Goal: Information Seeking & Learning: Learn about a topic

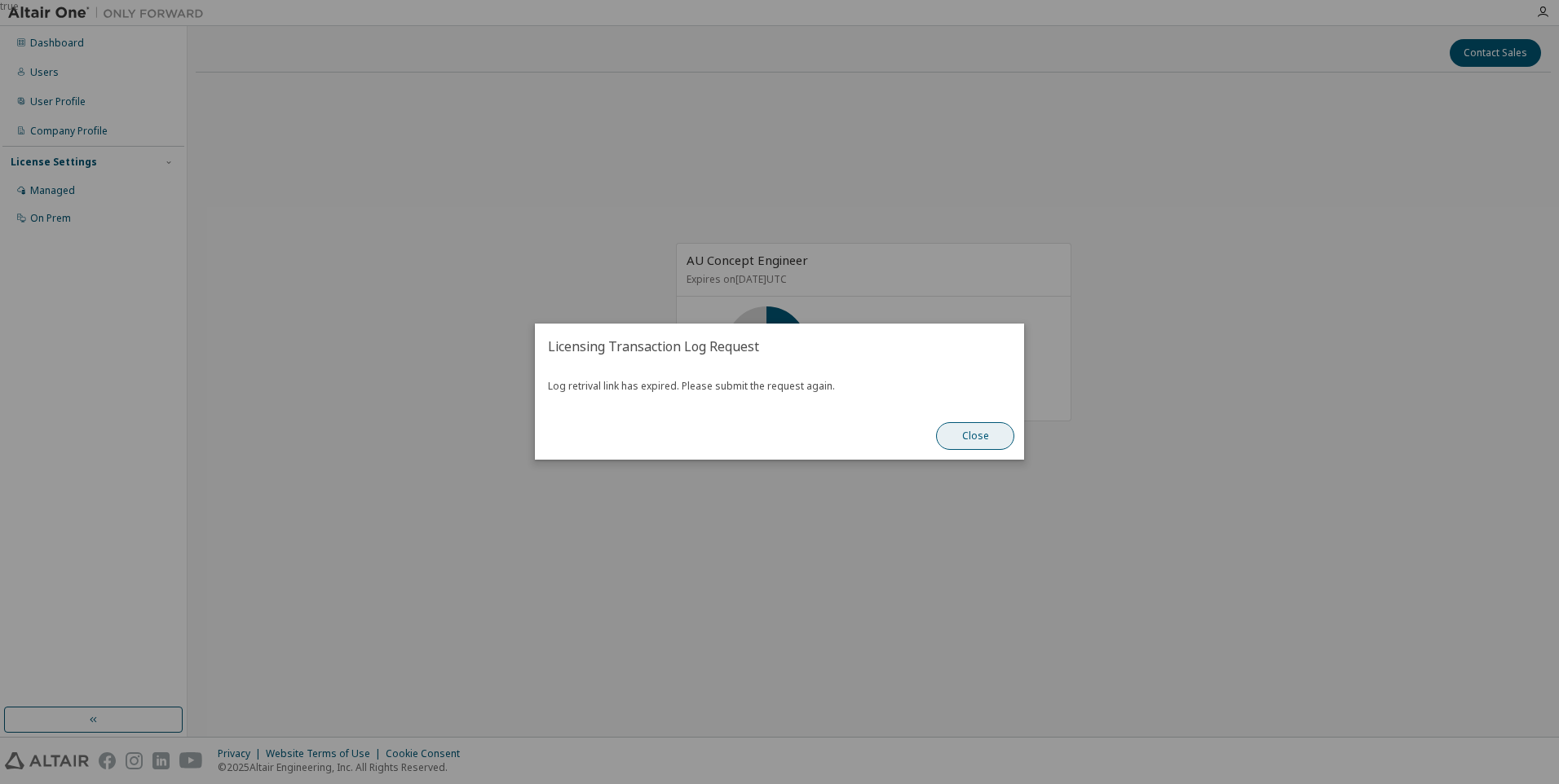
click at [994, 438] on button "Close" at bounding box center [975, 436] width 78 height 27
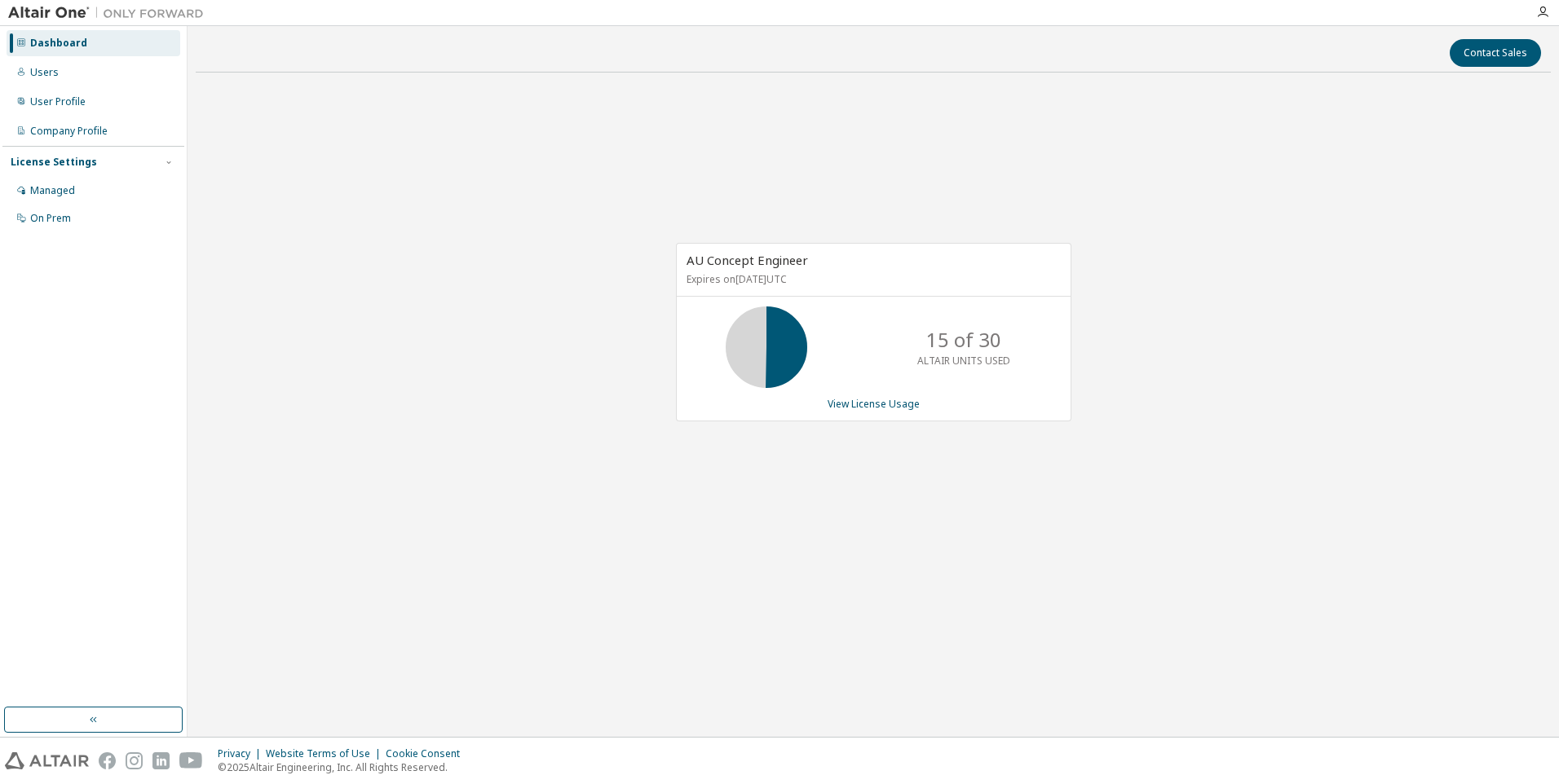
click at [861, 411] on div "AU Concept Engineer Expires on [DATE] UTC 15 of 30 ALTAIR UNITS USED View Licen…" at bounding box center [873, 332] width 396 height 179
click at [868, 407] on link "View License Usage" at bounding box center [874, 404] width 92 height 14
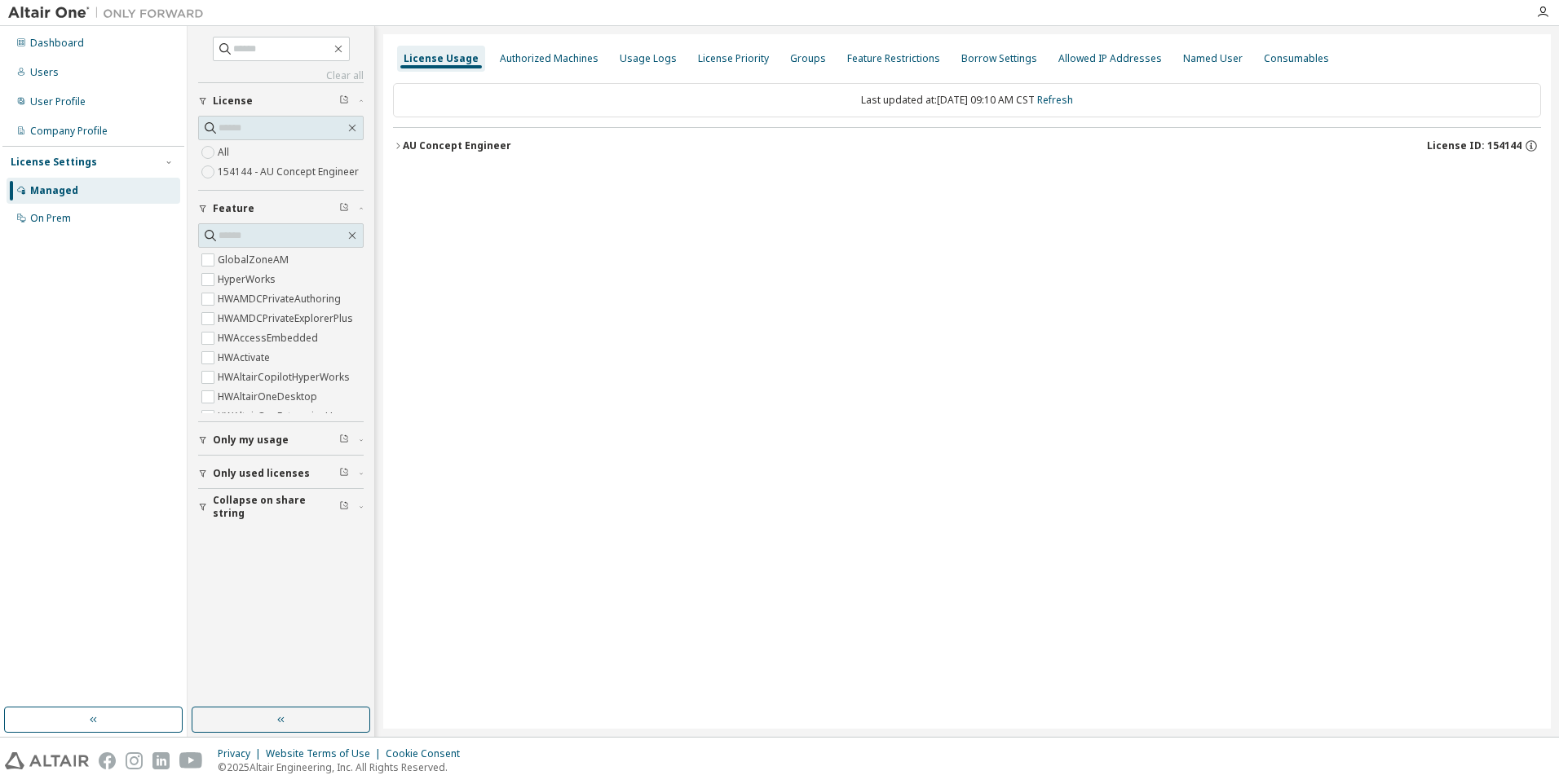
click at [414, 148] on div "AU Concept Engineer" at bounding box center [457, 145] width 108 height 13
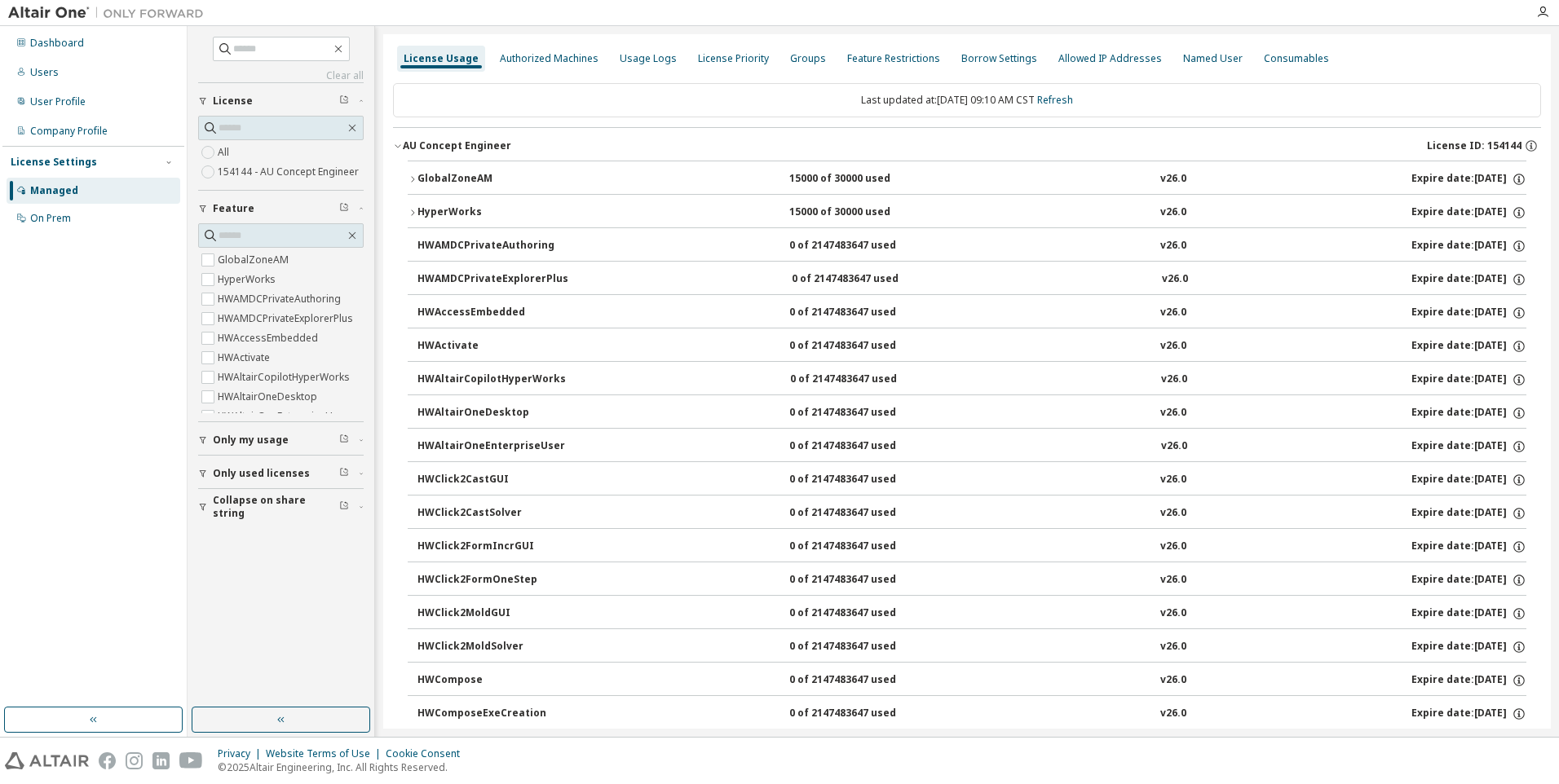
click at [428, 176] on div "GlobalZoneAM" at bounding box center [490, 179] width 147 height 15
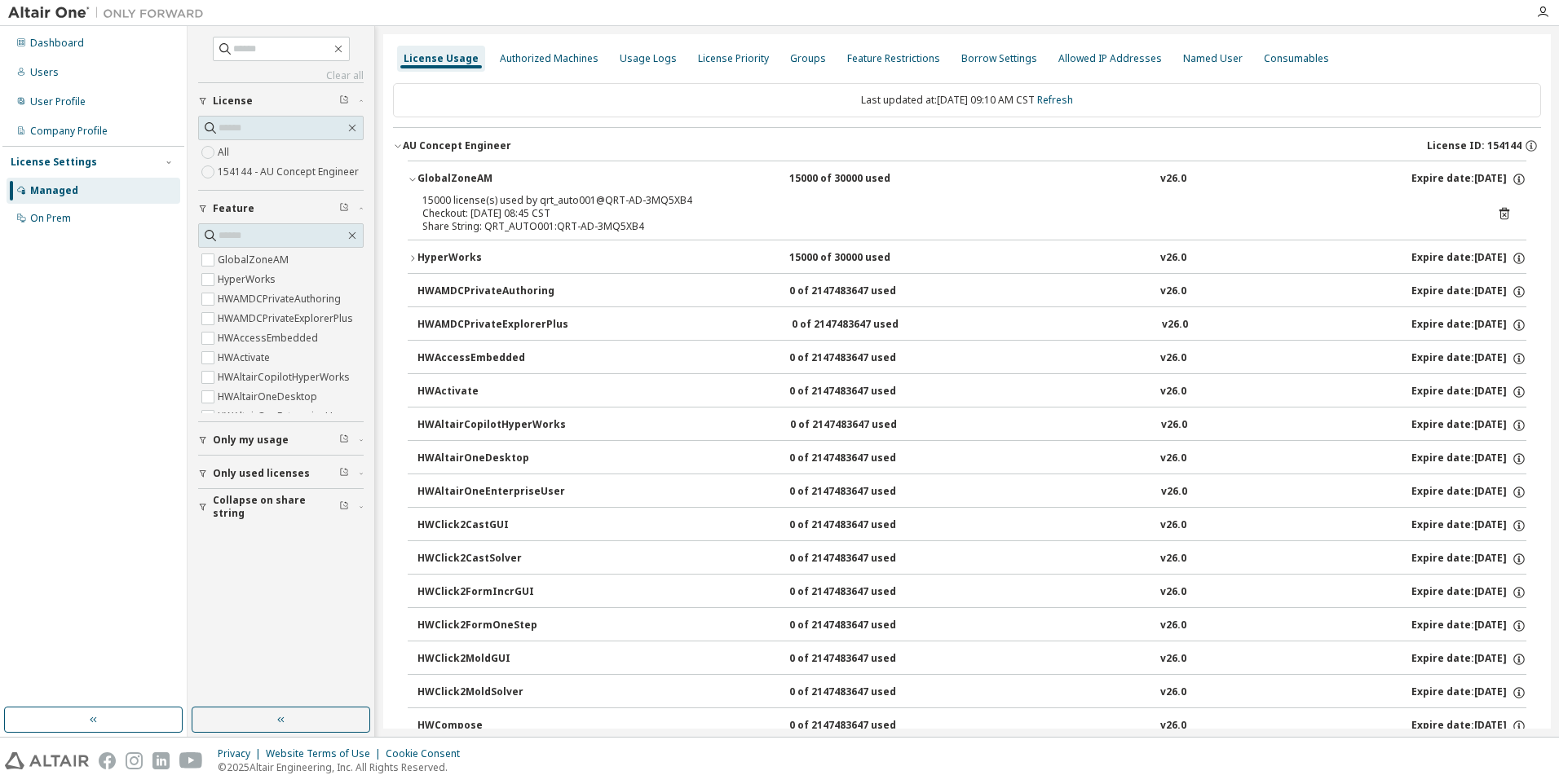
click at [428, 176] on div "GlobalZoneAM" at bounding box center [490, 179] width 147 height 15
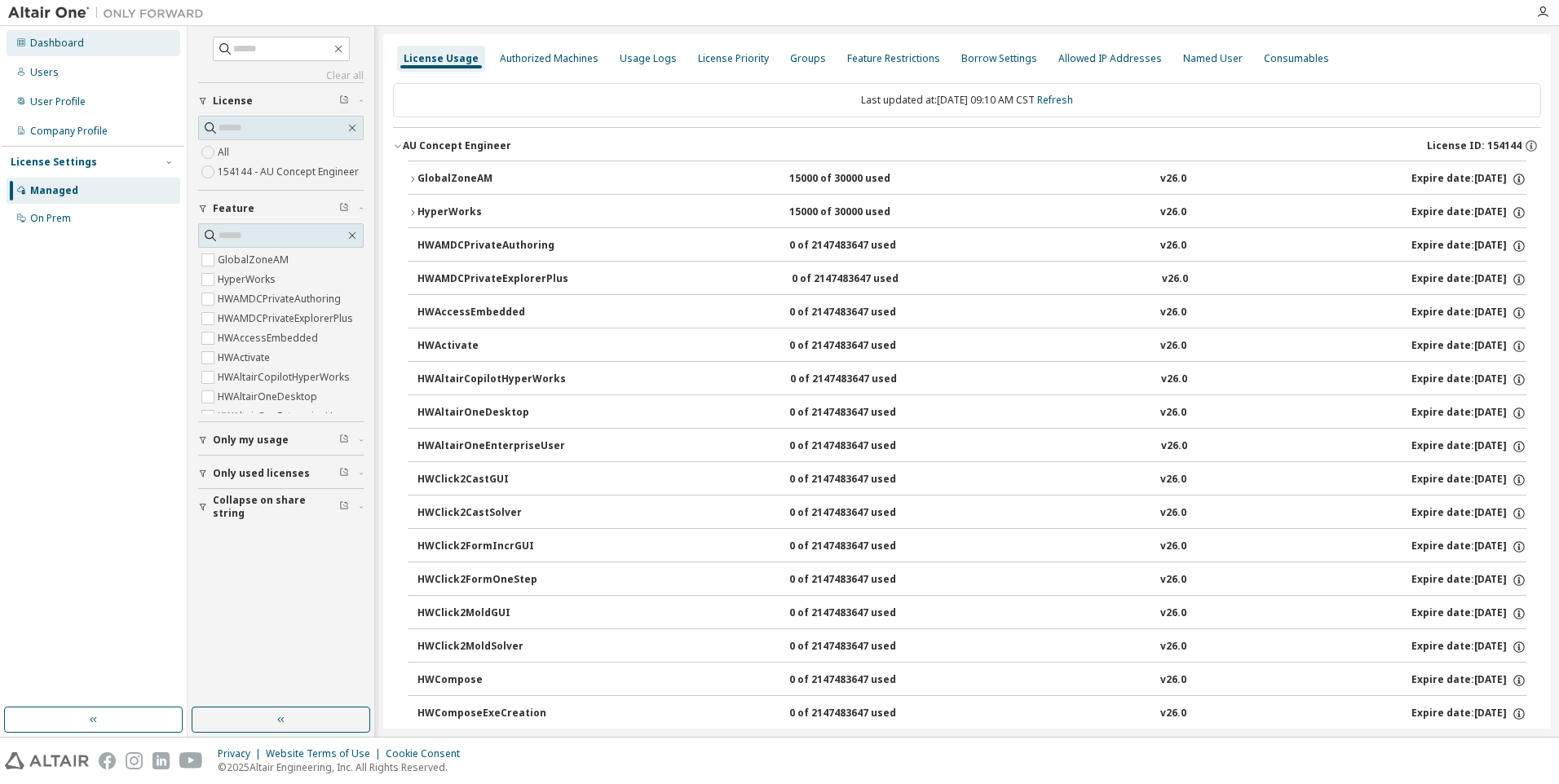
click at [57, 47] on div "Dashboard" at bounding box center [57, 42] width 54 height 13
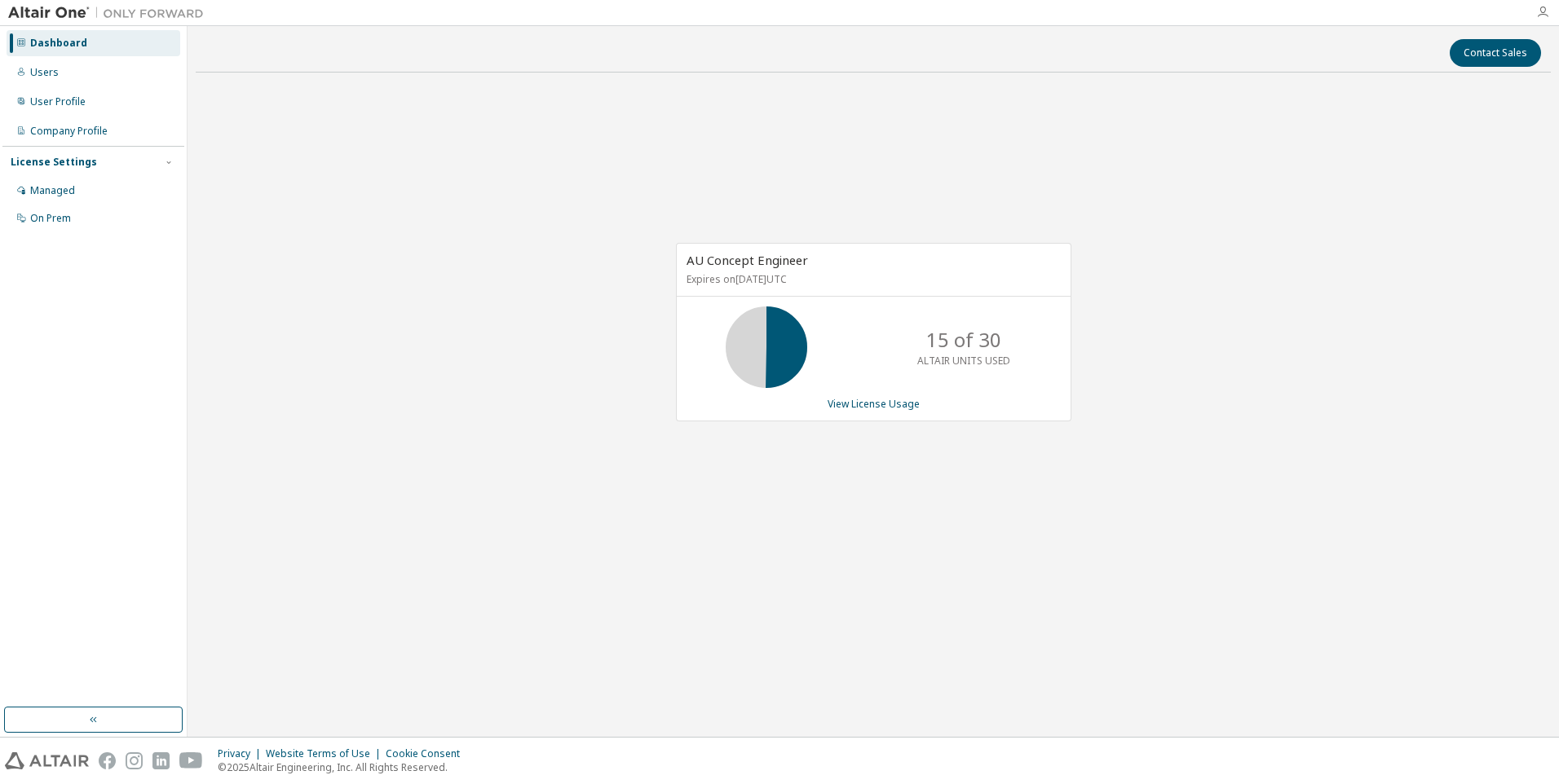
click at [1546, 13] on icon "button" at bounding box center [1542, 12] width 13 height 13
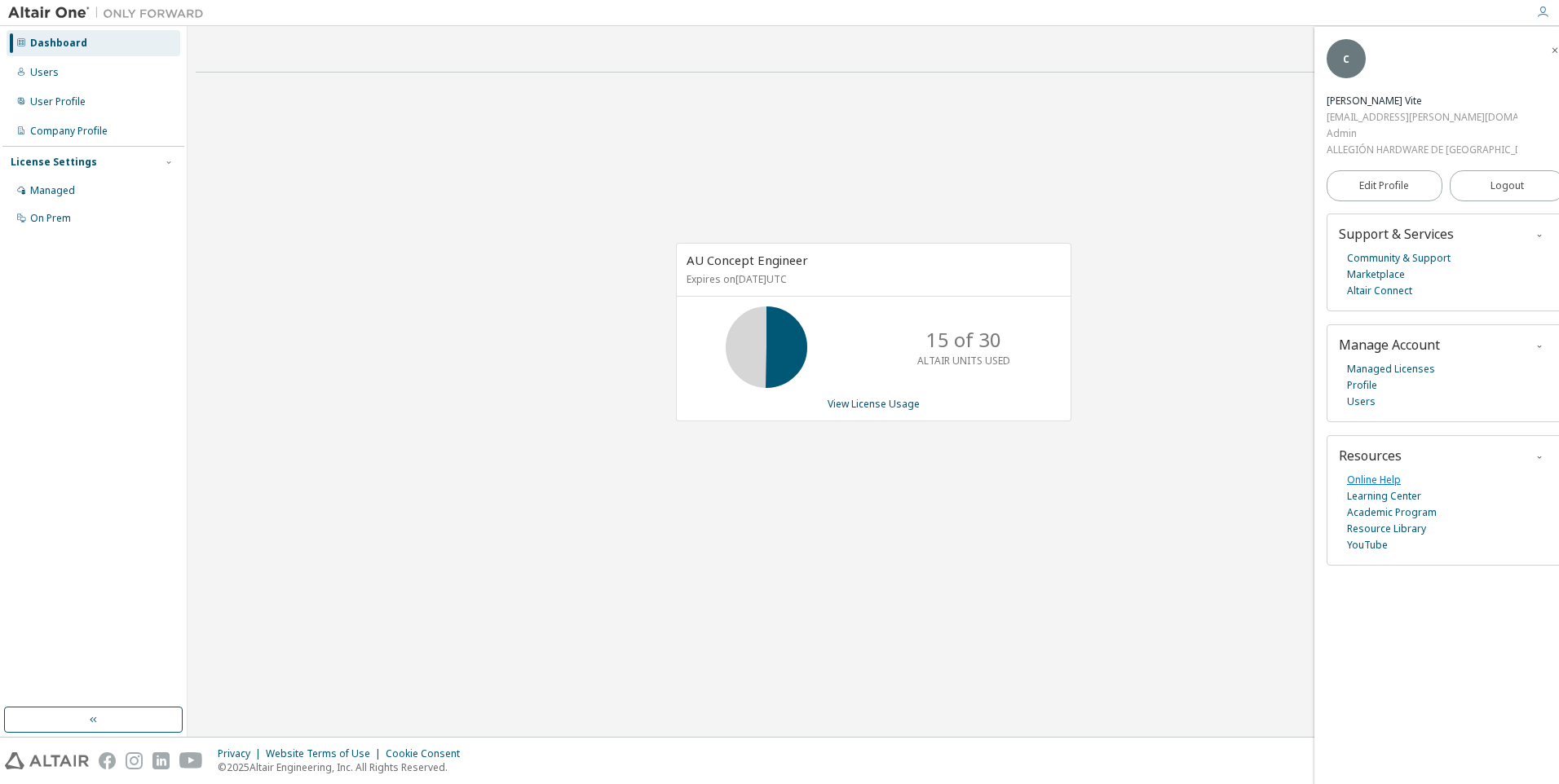
click at [1381, 480] on link "Online Help" at bounding box center [1373, 480] width 54 height 16
click at [1424, 259] on link "Community & Support" at bounding box center [1398, 258] width 104 height 16
click at [1416, 260] on link "Community & Support" at bounding box center [1398, 258] width 104 height 16
